Goal: Task Accomplishment & Management: Use online tool/utility

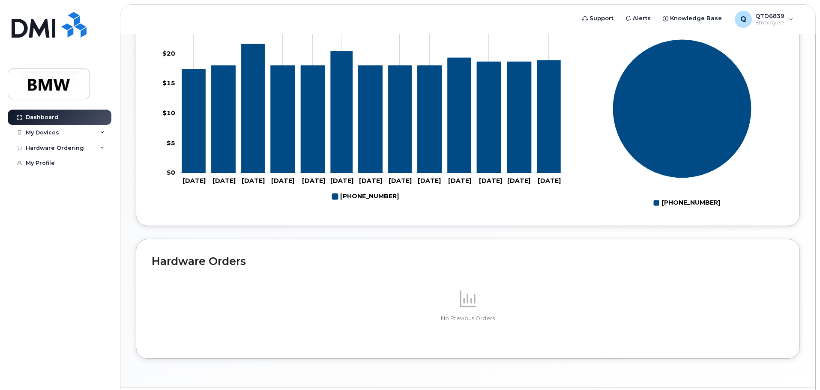
scroll to position [299, 0]
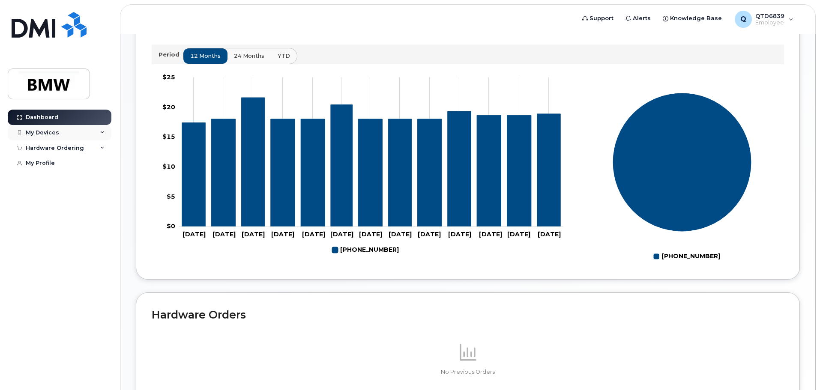
click at [49, 130] on div "My Devices" at bounding box center [42, 132] width 33 height 7
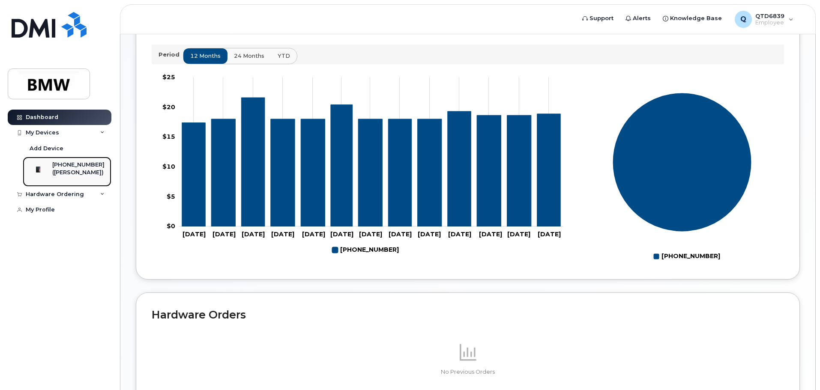
click at [65, 172] on div "([PERSON_NAME])" at bounding box center [78, 173] width 52 height 8
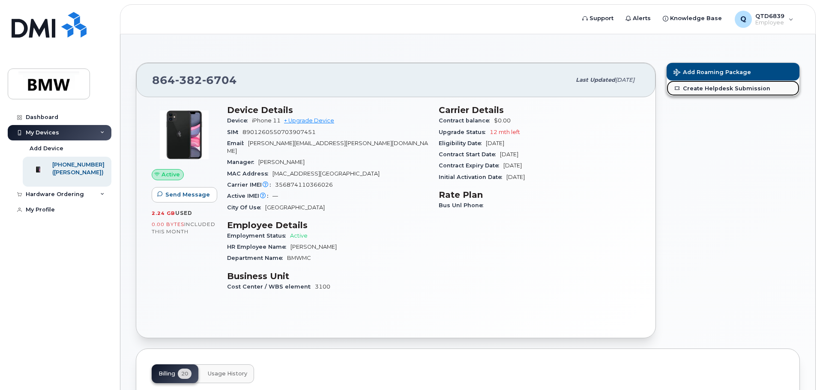
click at [728, 89] on link "Create Helpdesk Submission" at bounding box center [733, 88] width 133 height 15
click at [571, 240] on div "Carrier Details Contract balance $0.00 Upgrade Status 12 mth left Eligibility D…" at bounding box center [540, 202] width 212 height 205
